Goal: Book appointment/travel/reservation

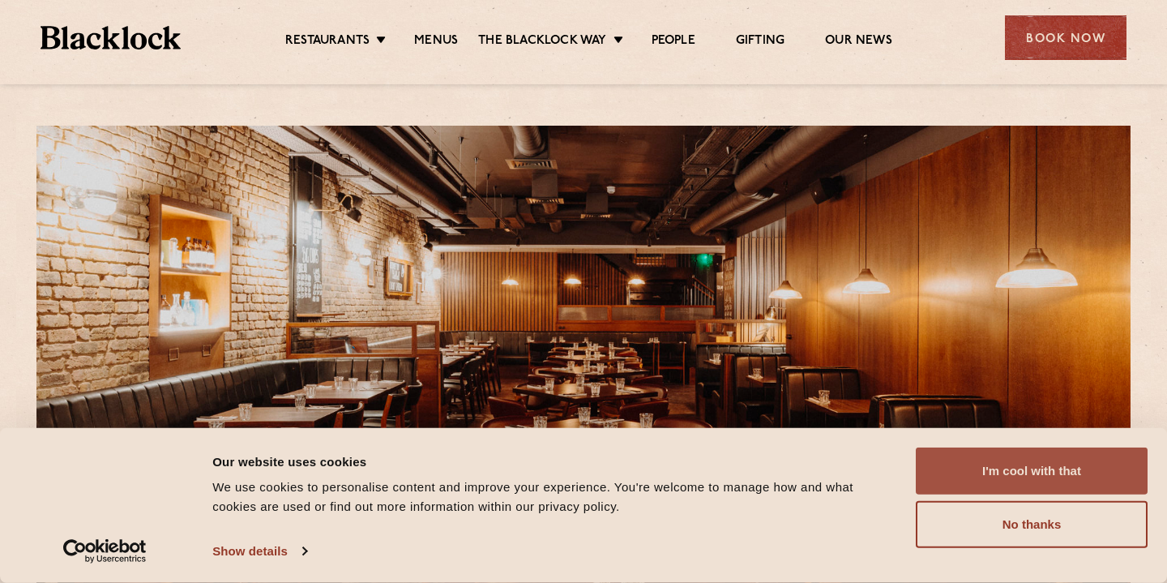
click at [972, 468] on button "I'm cool with that" at bounding box center [1032, 470] width 232 height 47
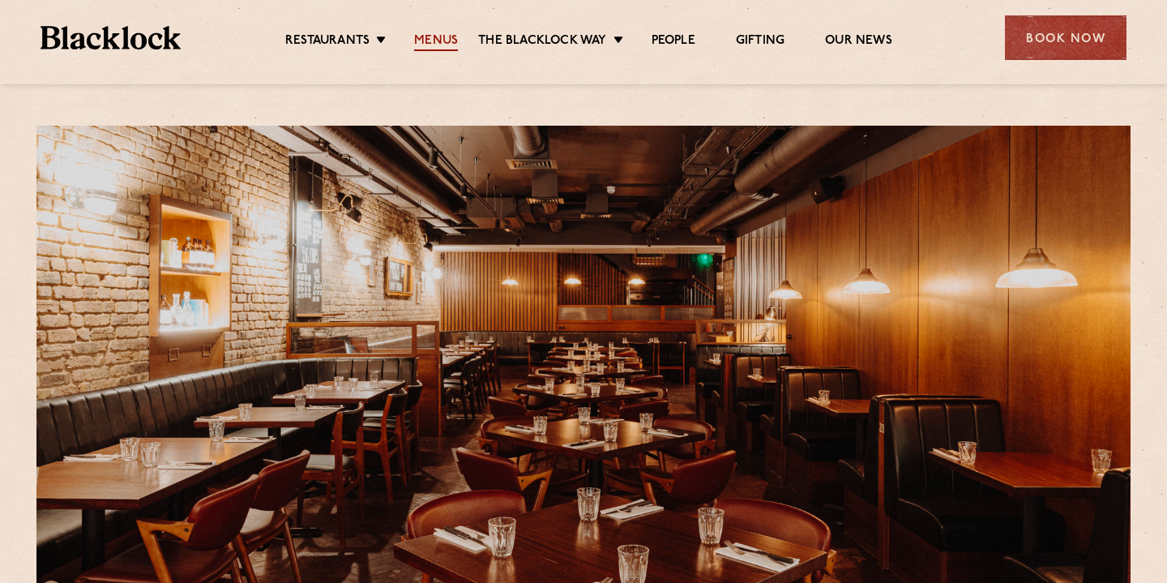
click at [442, 45] on link "Menus" at bounding box center [436, 42] width 44 height 18
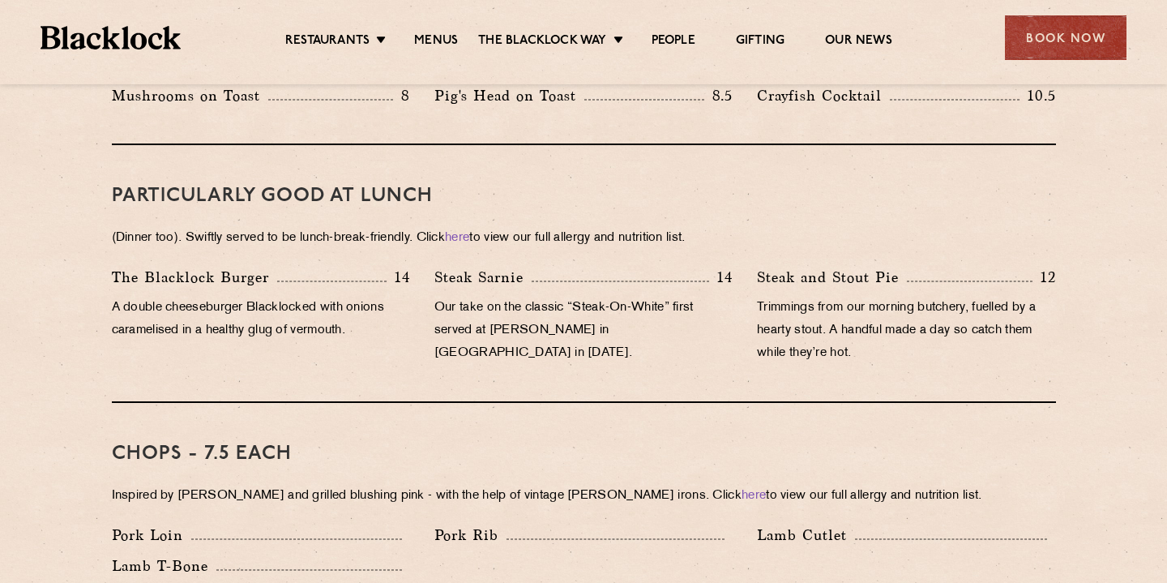
scroll to position [975, 0]
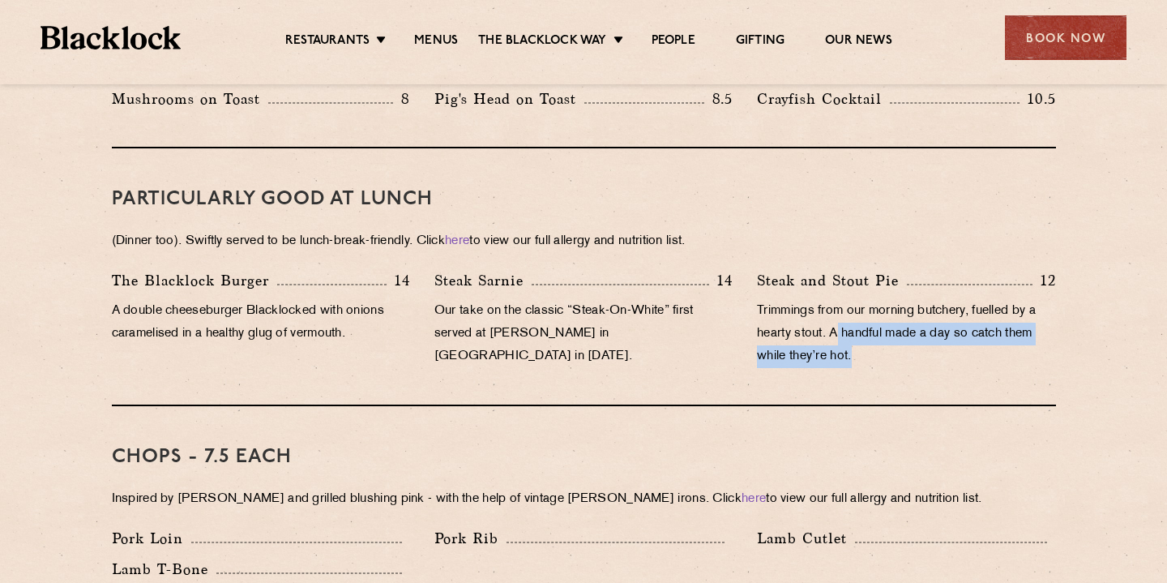
drag, startPoint x: 864, startPoint y: 327, endPoint x: 835, endPoint y: 306, distance: 36.0
click at [835, 306] on p "Trimmings from our morning butchery, fuelled by a hearty stout. A handful made …" at bounding box center [906, 334] width 298 height 68
click at [865, 363] on div "PARTICULARLY GOOD AT LUNCH (Dinner too). Swiftly served to be lunch-break-frien…" at bounding box center [584, 277] width 944 height 258
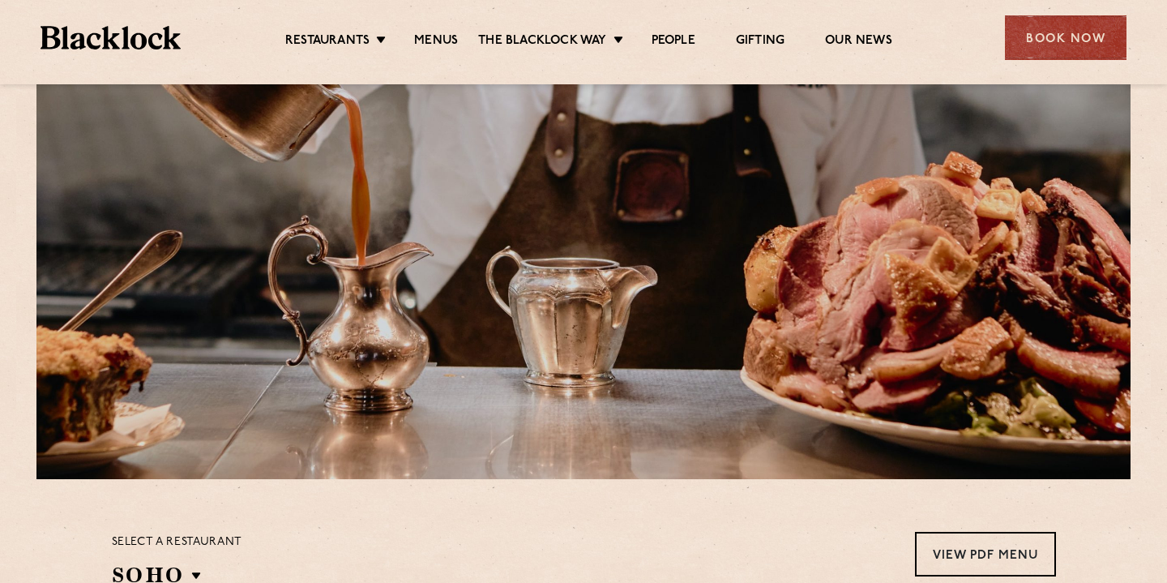
scroll to position [0, 0]
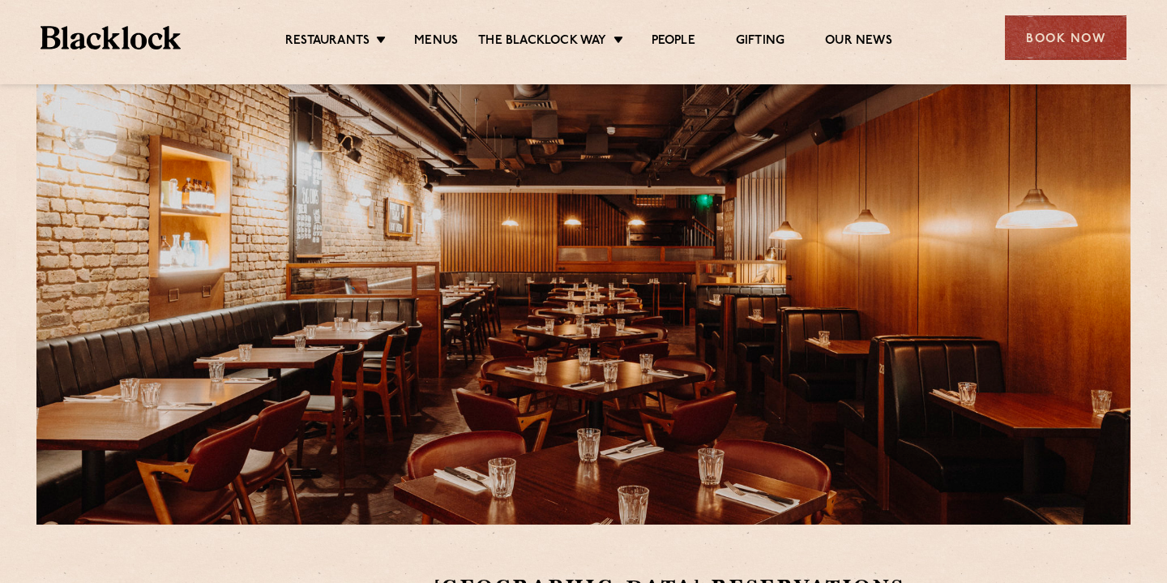
scroll to position [53, 0]
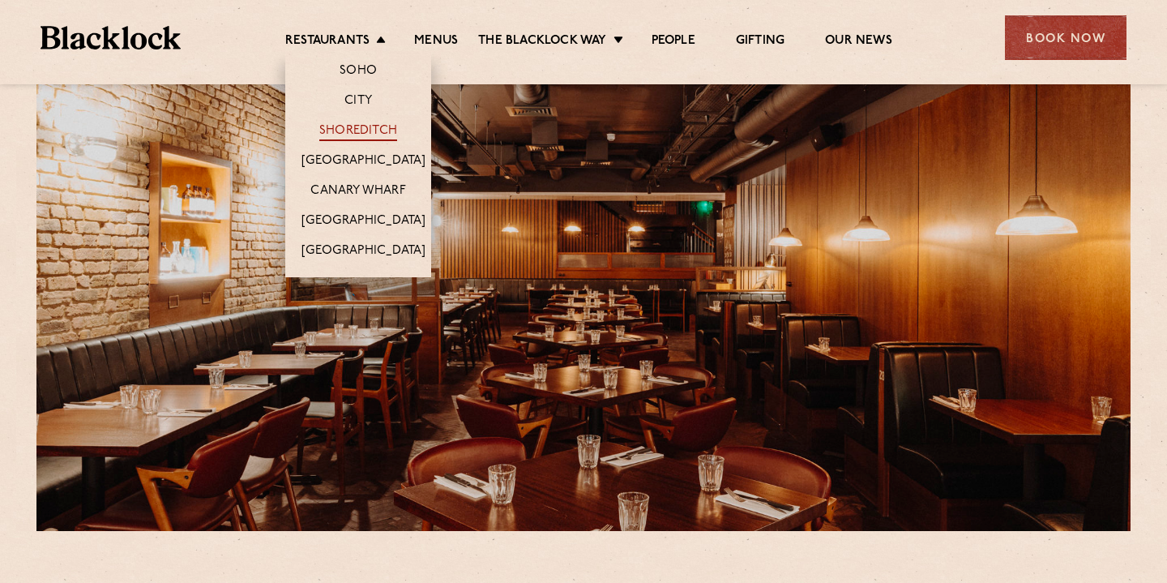
click at [366, 136] on link "Shoreditch" at bounding box center [358, 132] width 78 height 18
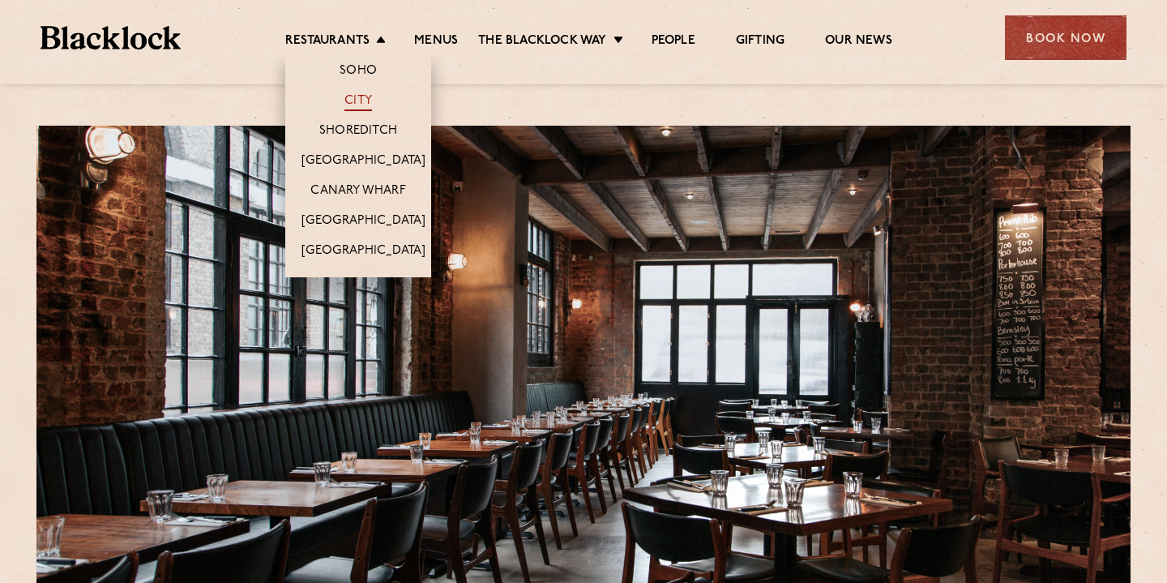
click at [361, 95] on link "City" at bounding box center [358, 102] width 28 height 18
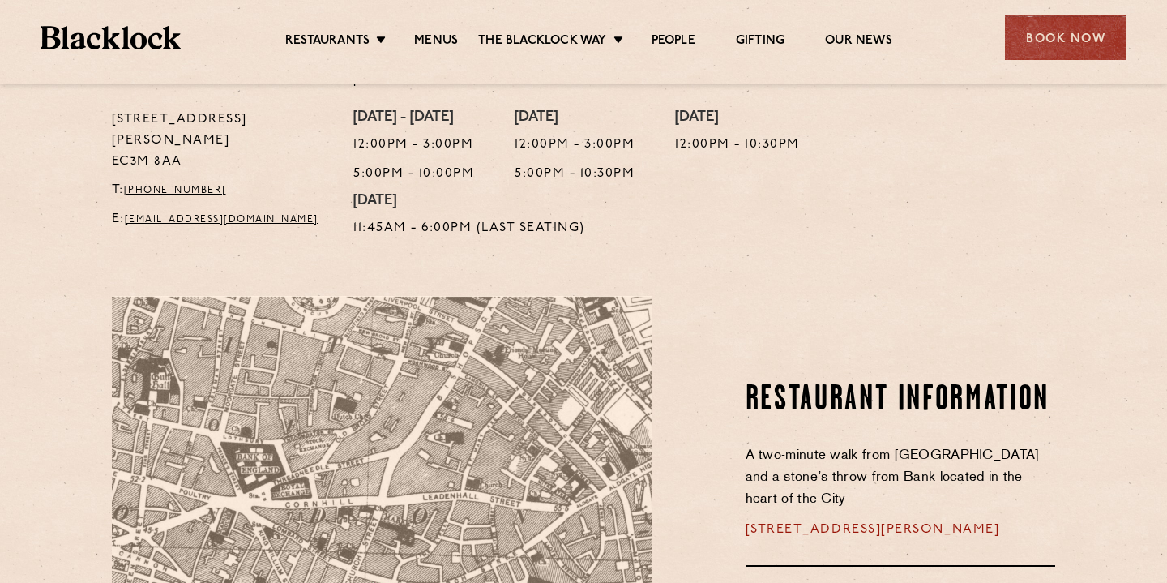
scroll to position [686, 0]
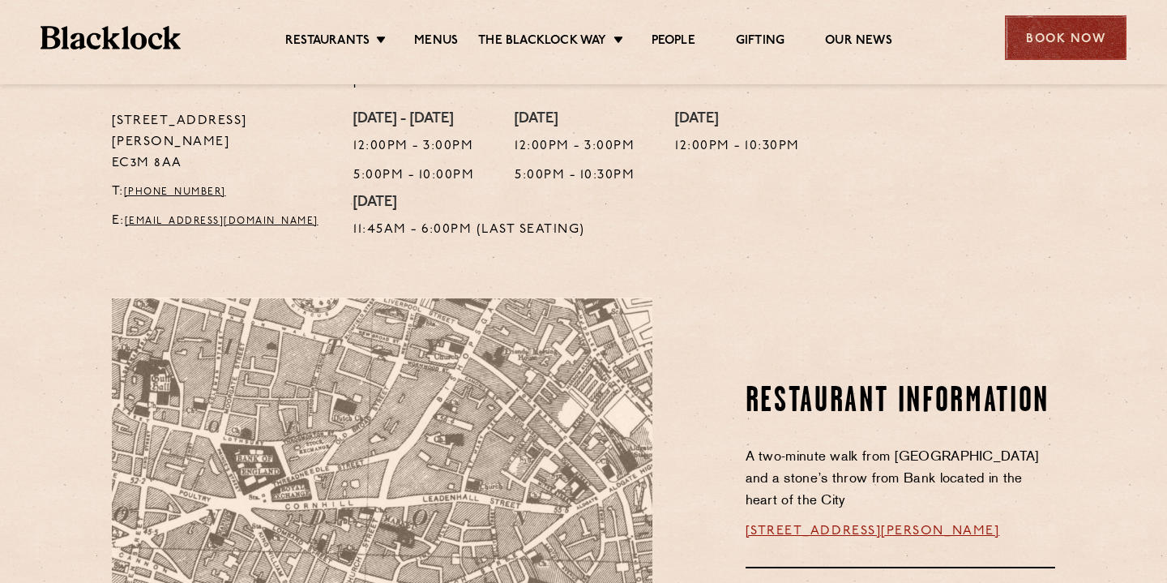
click at [1053, 40] on div "Book Now" at bounding box center [1066, 37] width 122 height 45
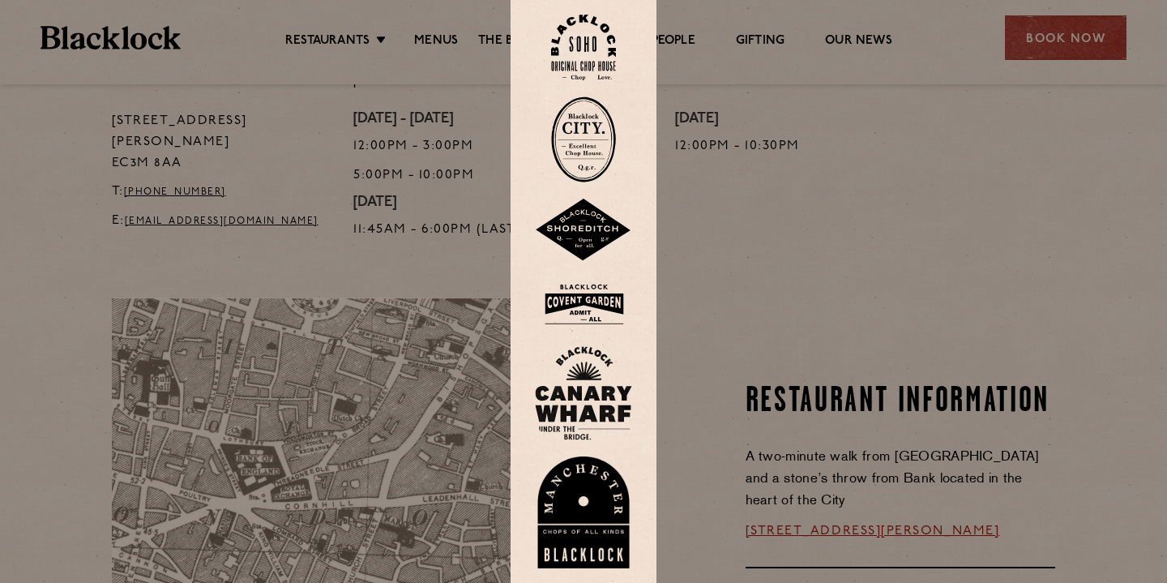
click at [574, 302] on img at bounding box center [583, 304] width 97 height 53
